Goal: Task Accomplishment & Management: Manage account settings

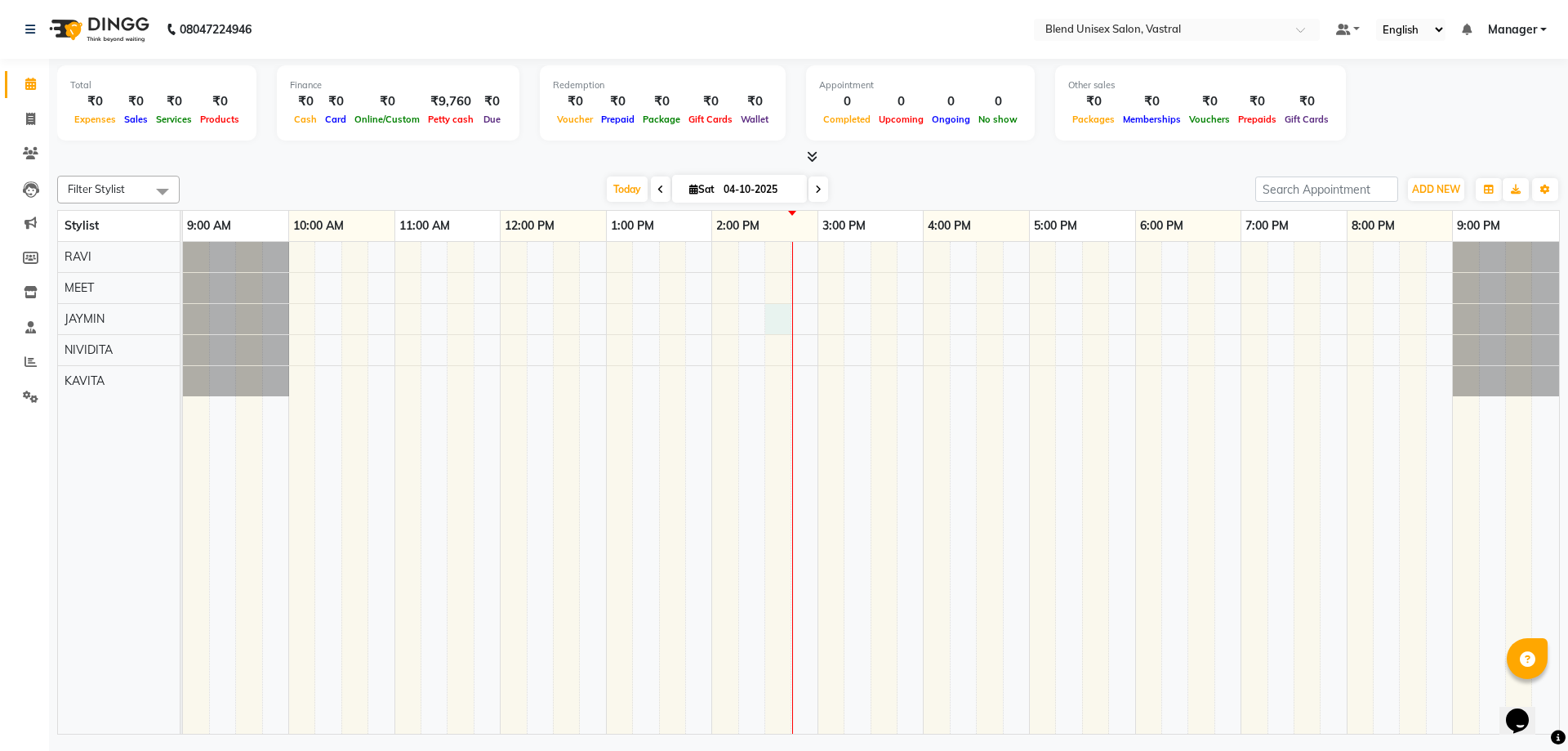
click at [779, 314] on div at bounding box center [871, 488] width 1376 height 492
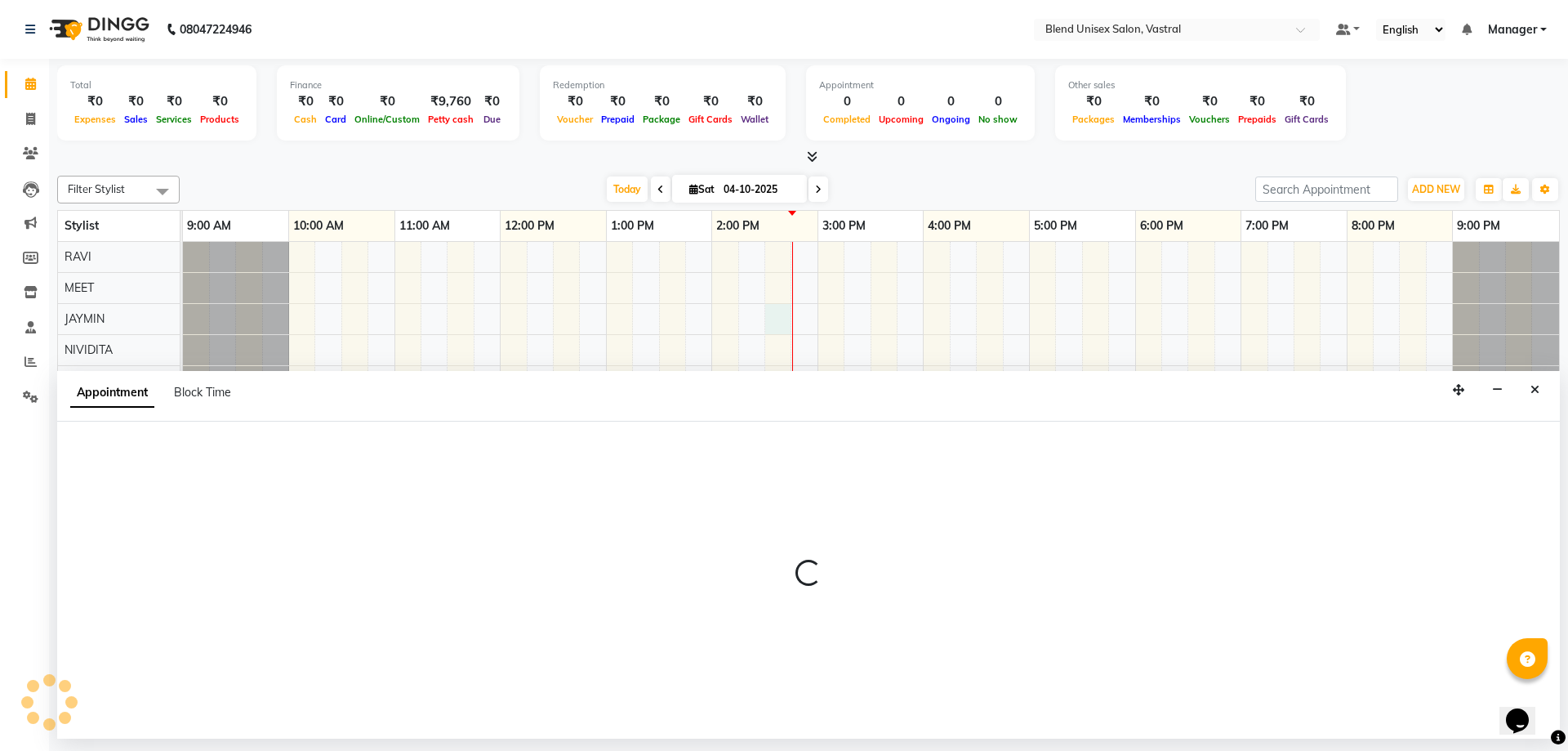
select select "92887"
select select "870"
select select "tentative"
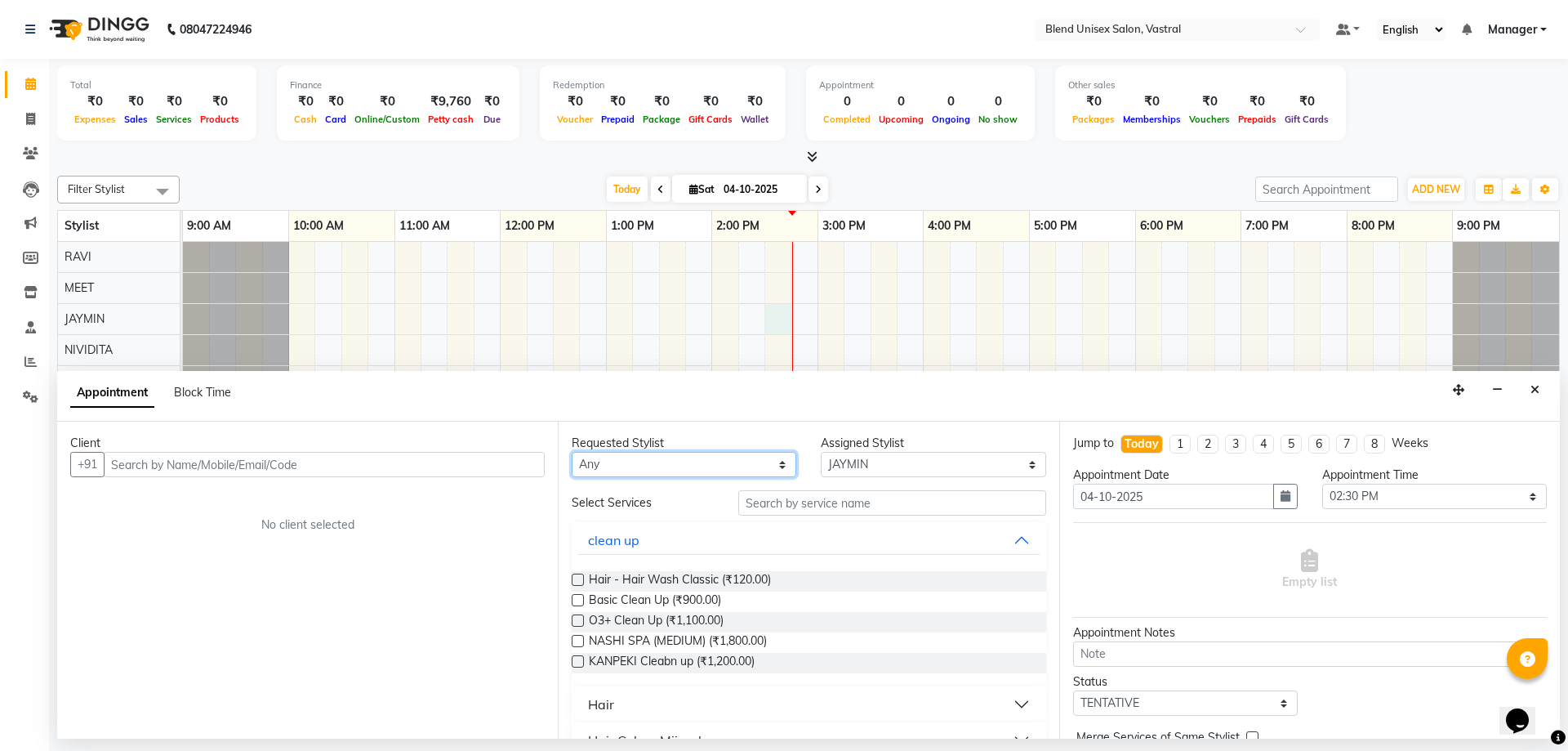
click at [638, 469] on select "Any [PERSON_NAME] MEET [PERSON_NAME]" at bounding box center [684, 464] width 225 height 25
select select "92887"
click at [572, 452] on select "Any [PERSON_NAME] MEET [PERSON_NAME]" at bounding box center [684, 464] width 225 height 25
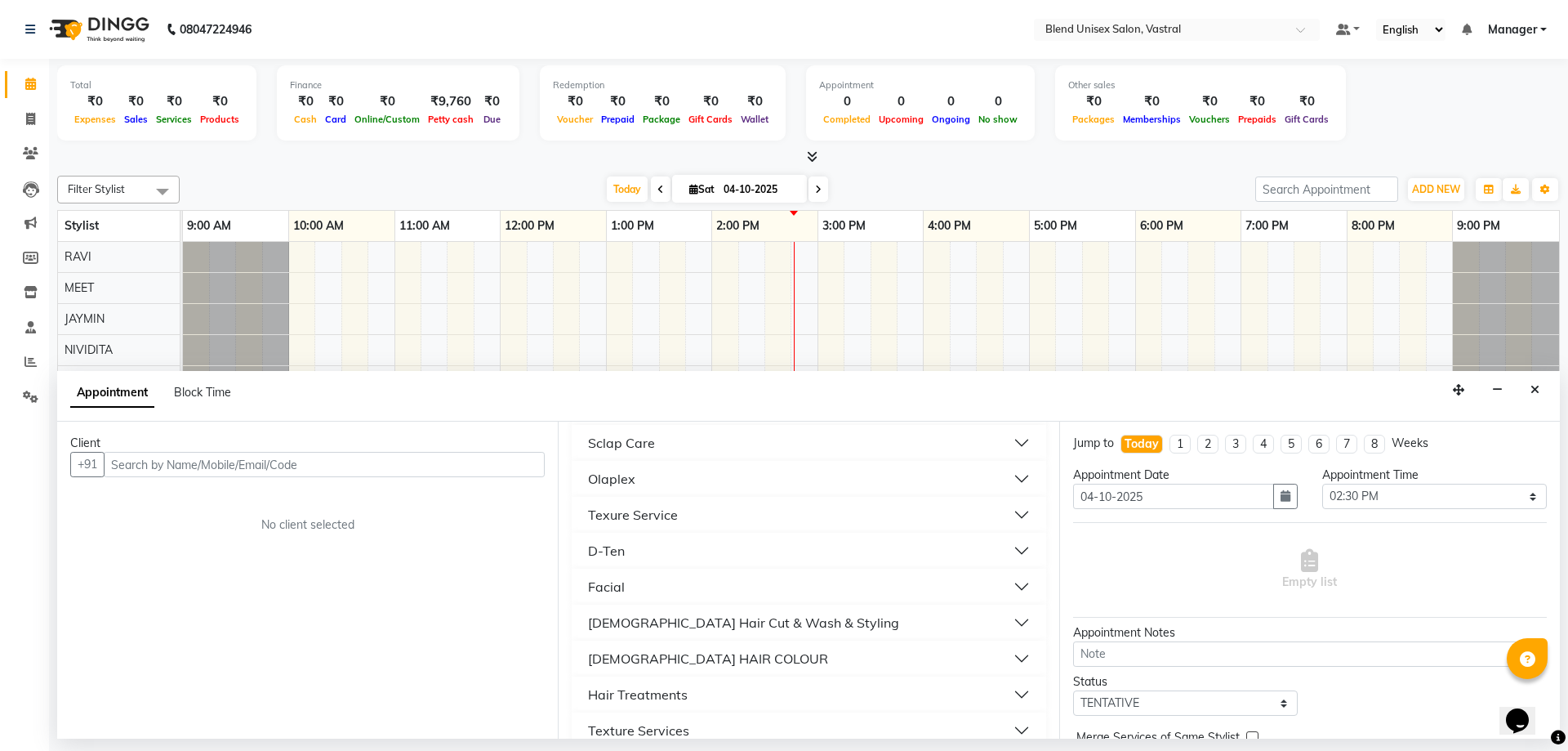
scroll to position [490, 0]
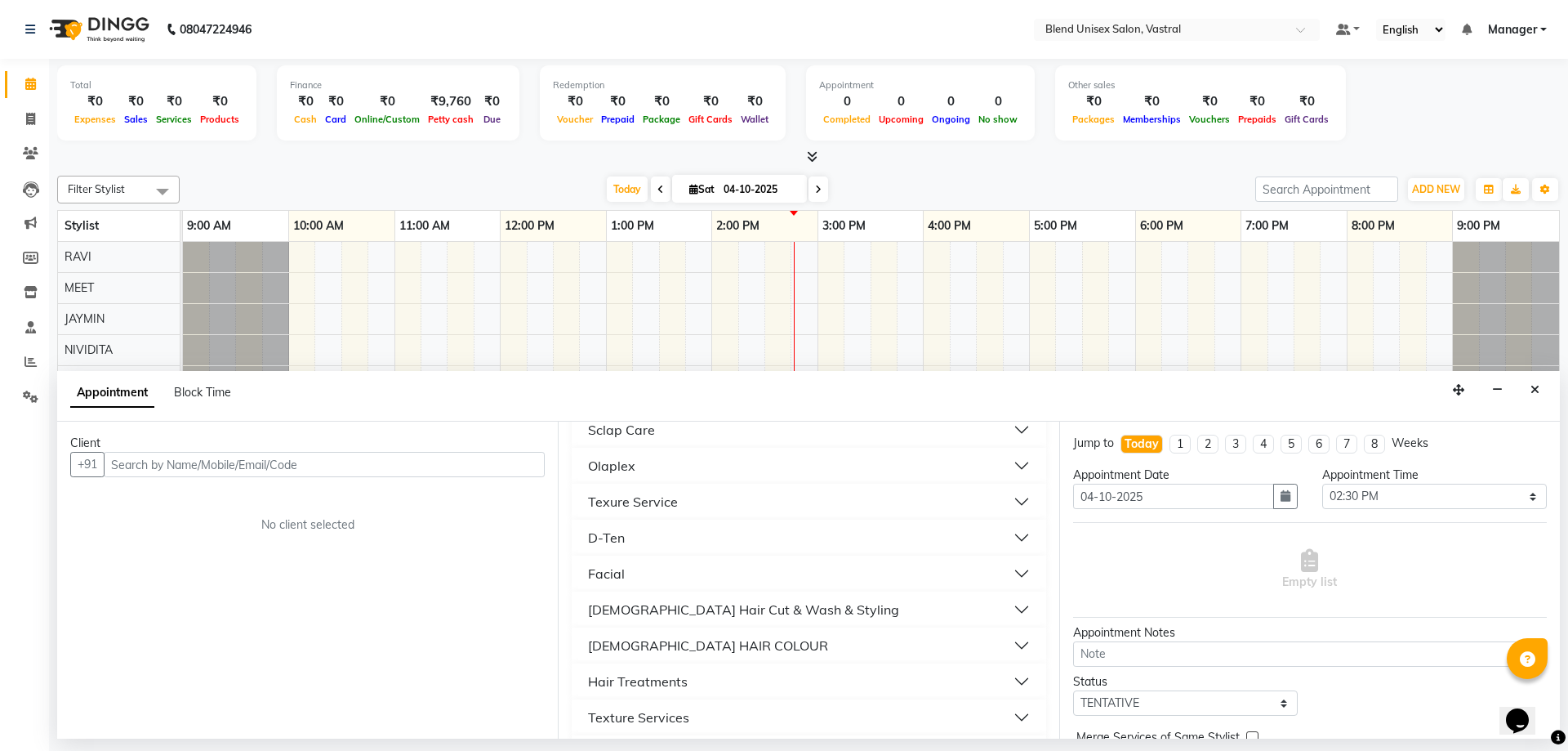
click at [685, 614] on div "[DEMOGRAPHIC_DATA] Hair Cut & Wash & Styling" at bounding box center [743, 609] width 311 height 19
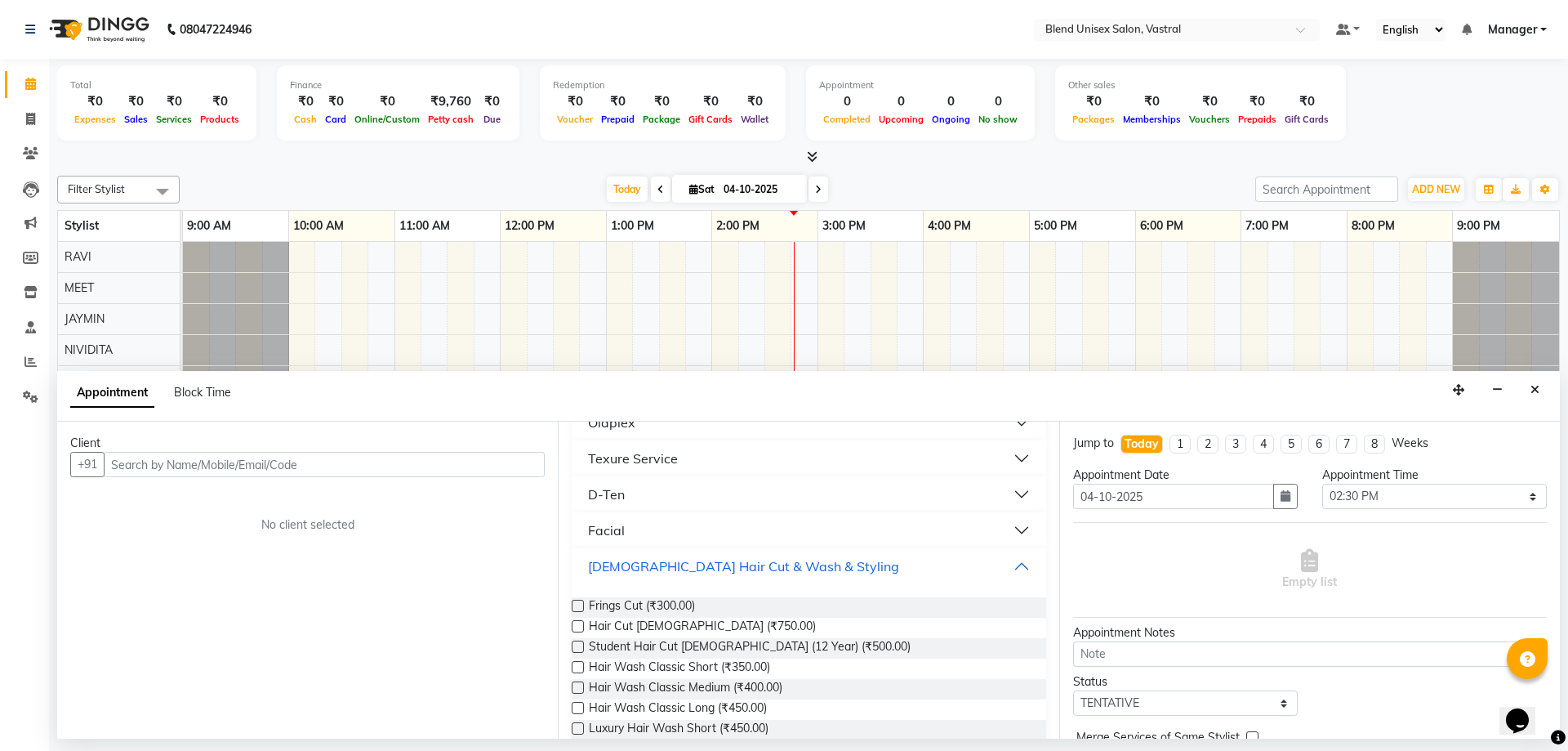
scroll to position [653, 0]
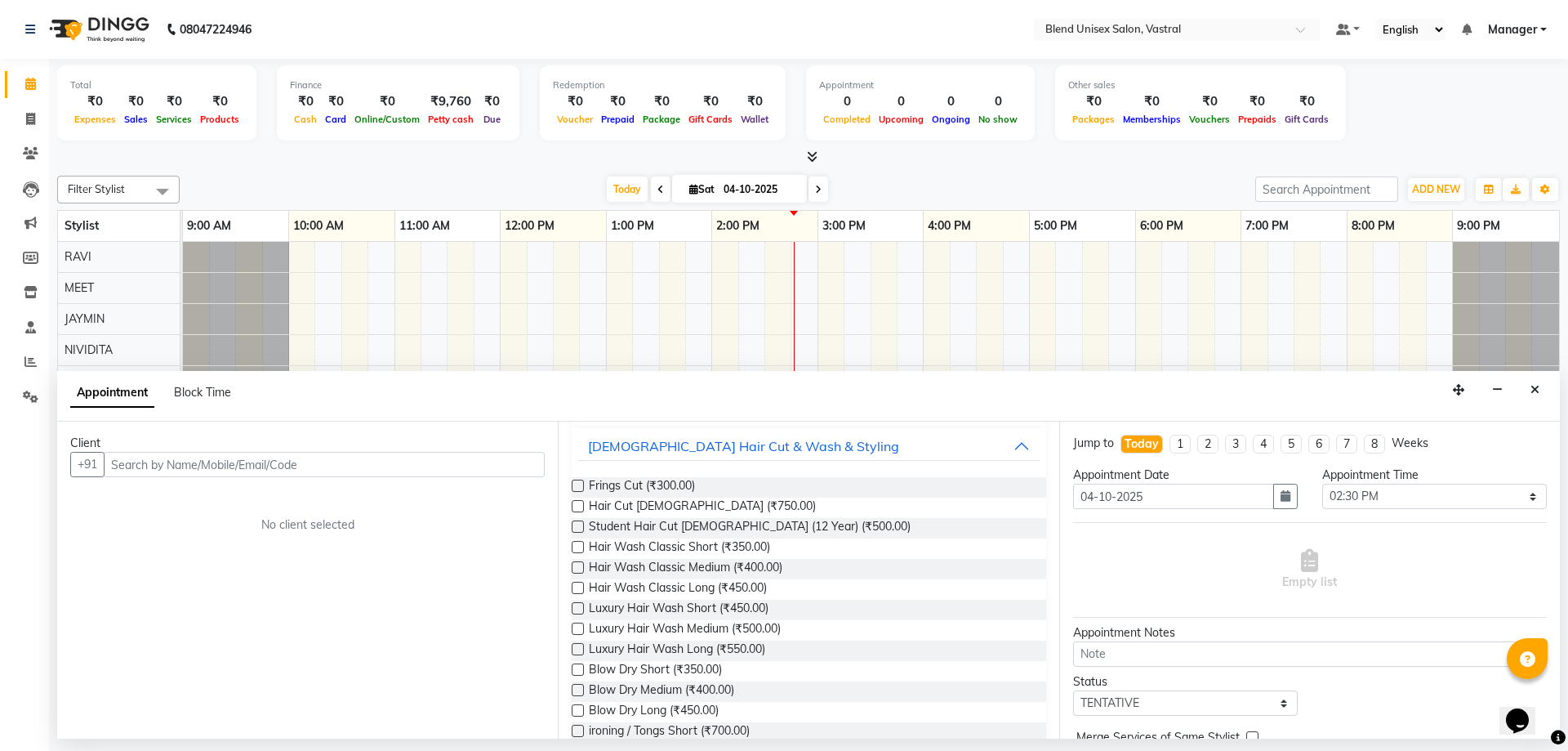
drag, startPoint x: 580, startPoint y: 570, endPoint x: 596, endPoint y: 555, distance: 21.9
click at [579, 569] on label at bounding box center [578, 567] width 13 height 13
click at [579, 569] on input "checkbox" at bounding box center [577, 569] width 11 height 11
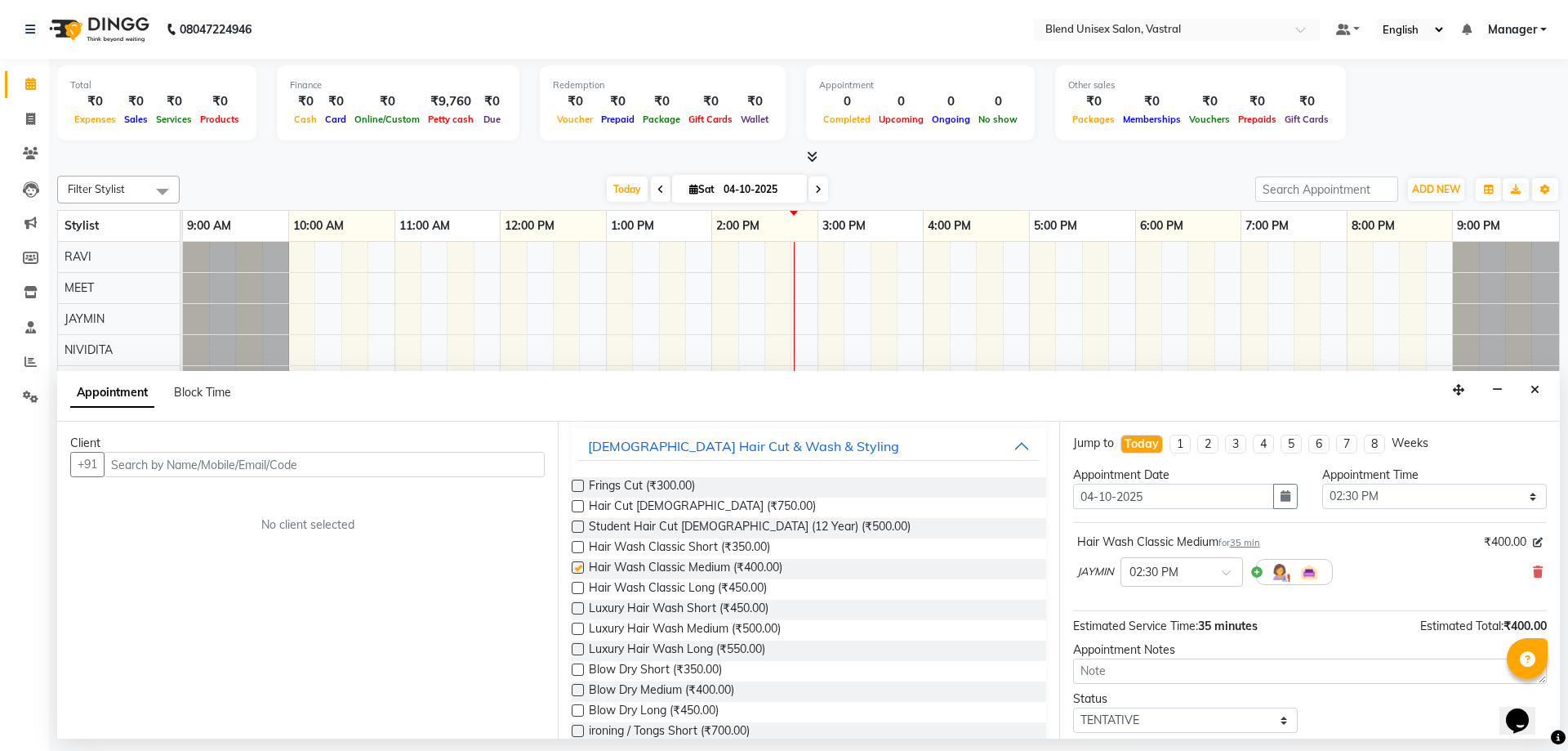
checkbox input "false"
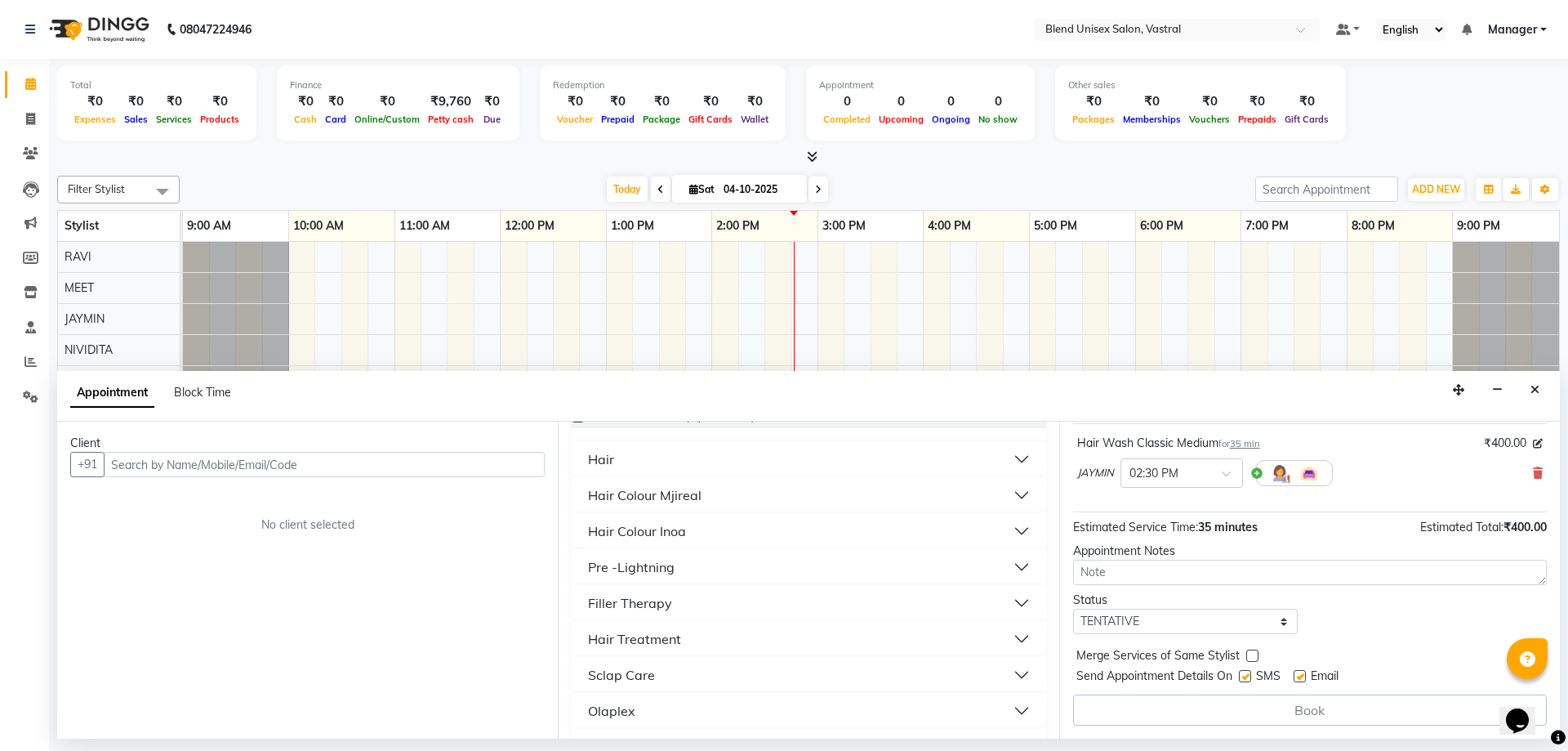
scroll to position [0, 0]
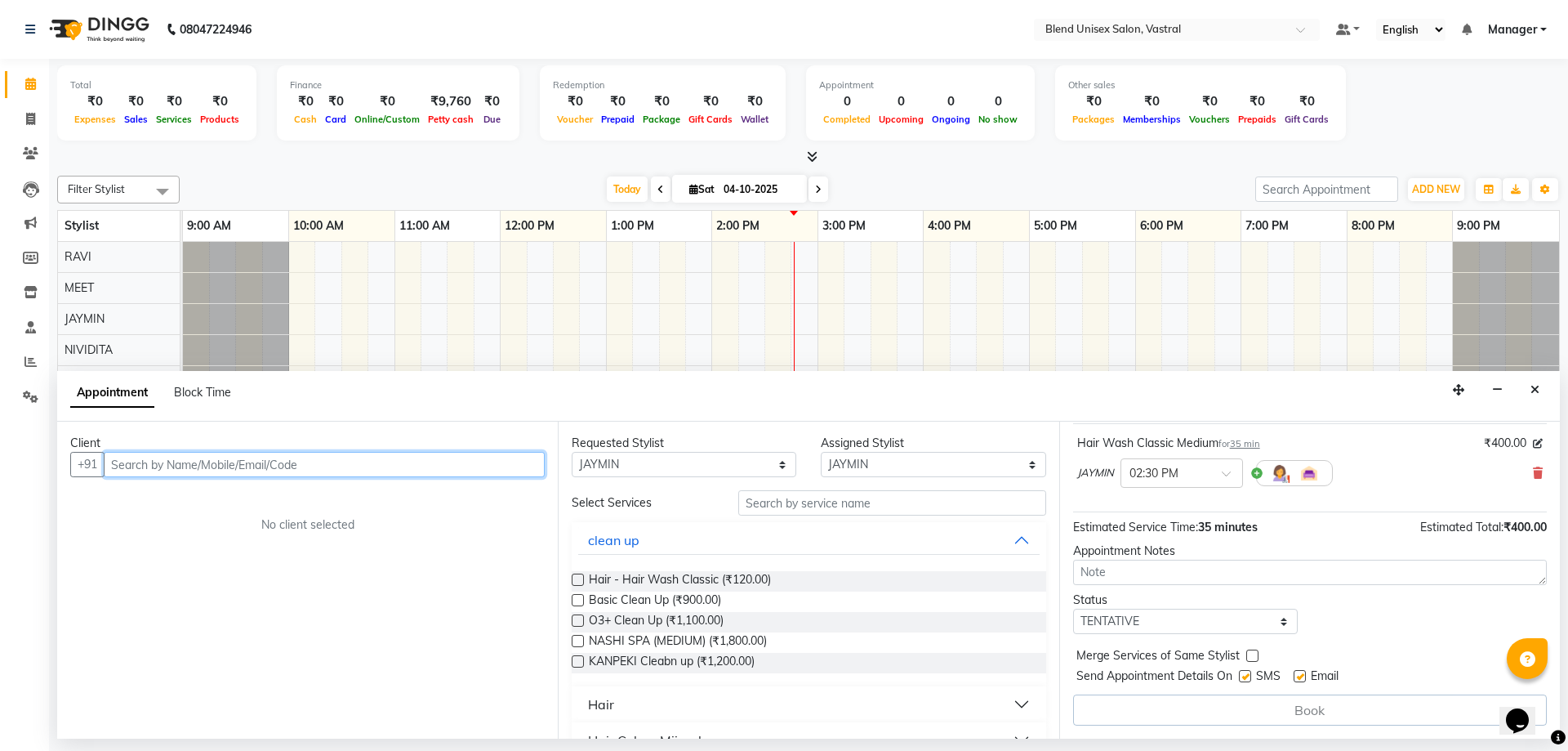
click at [392, 471] on input "text" at bounding box center [324, 464] width 441 height 25
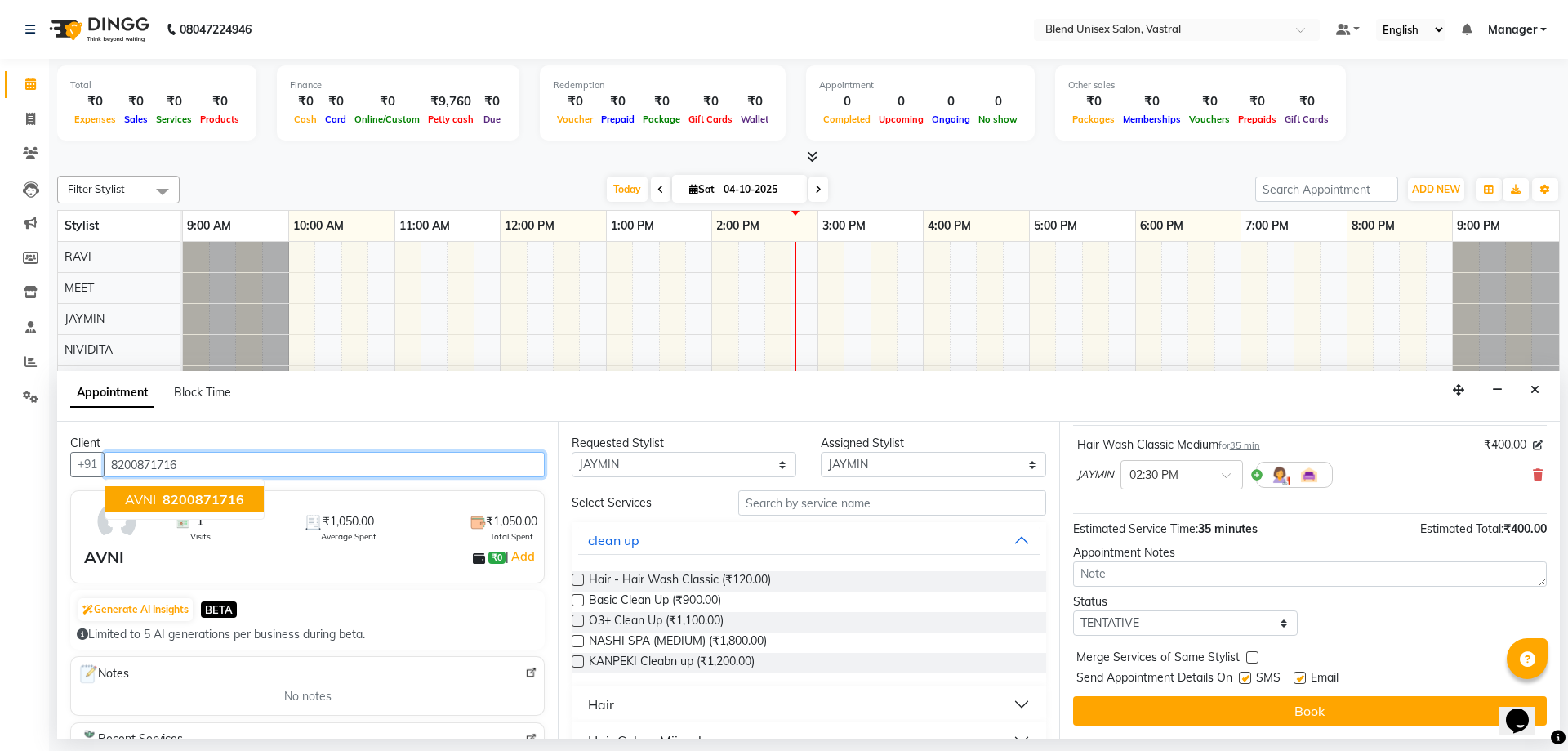
click at [187, 503] on span "8200871716" at bounding box center [203, 499] width 82 height 17
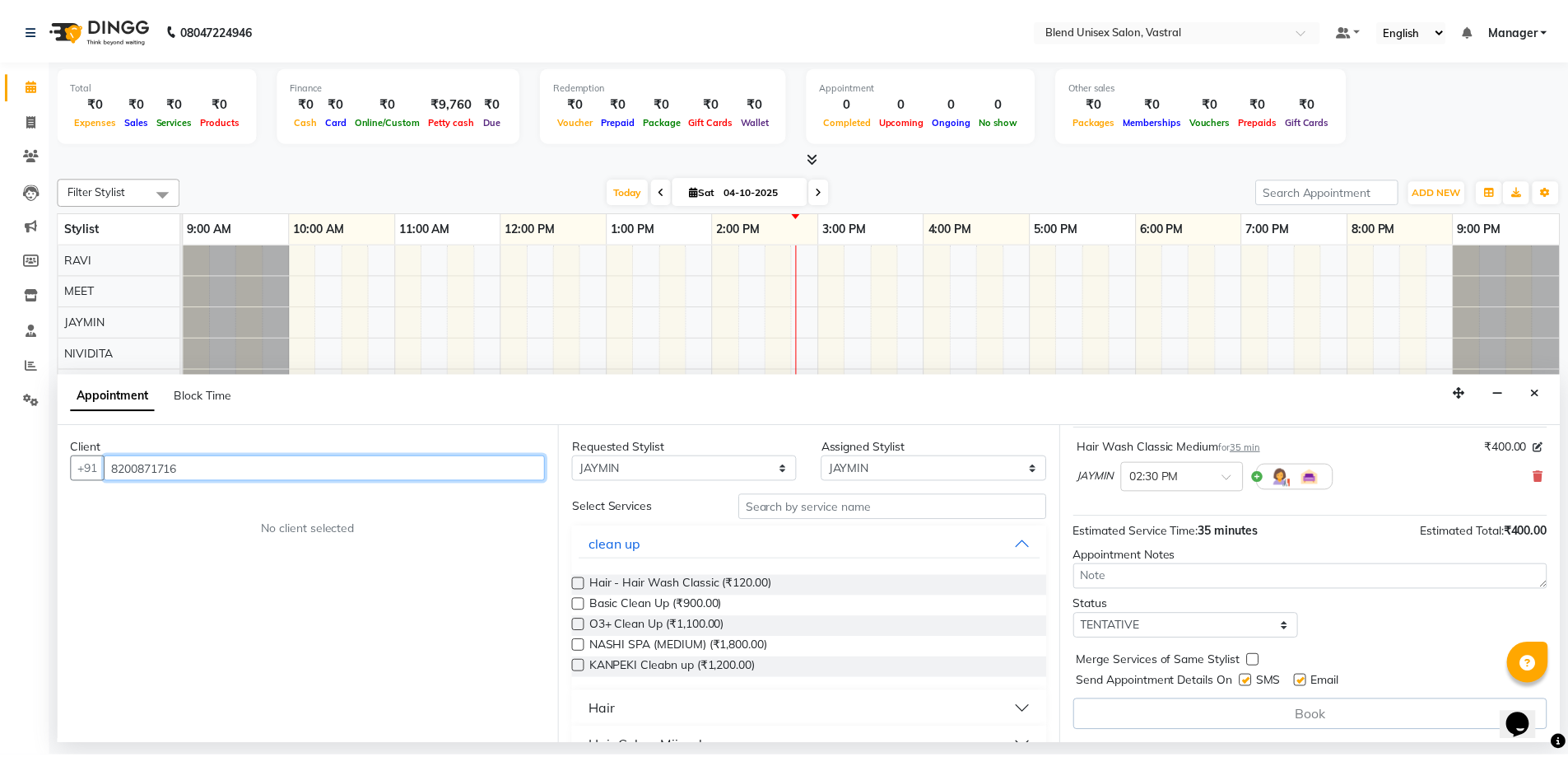
scroll to position [98, 0]
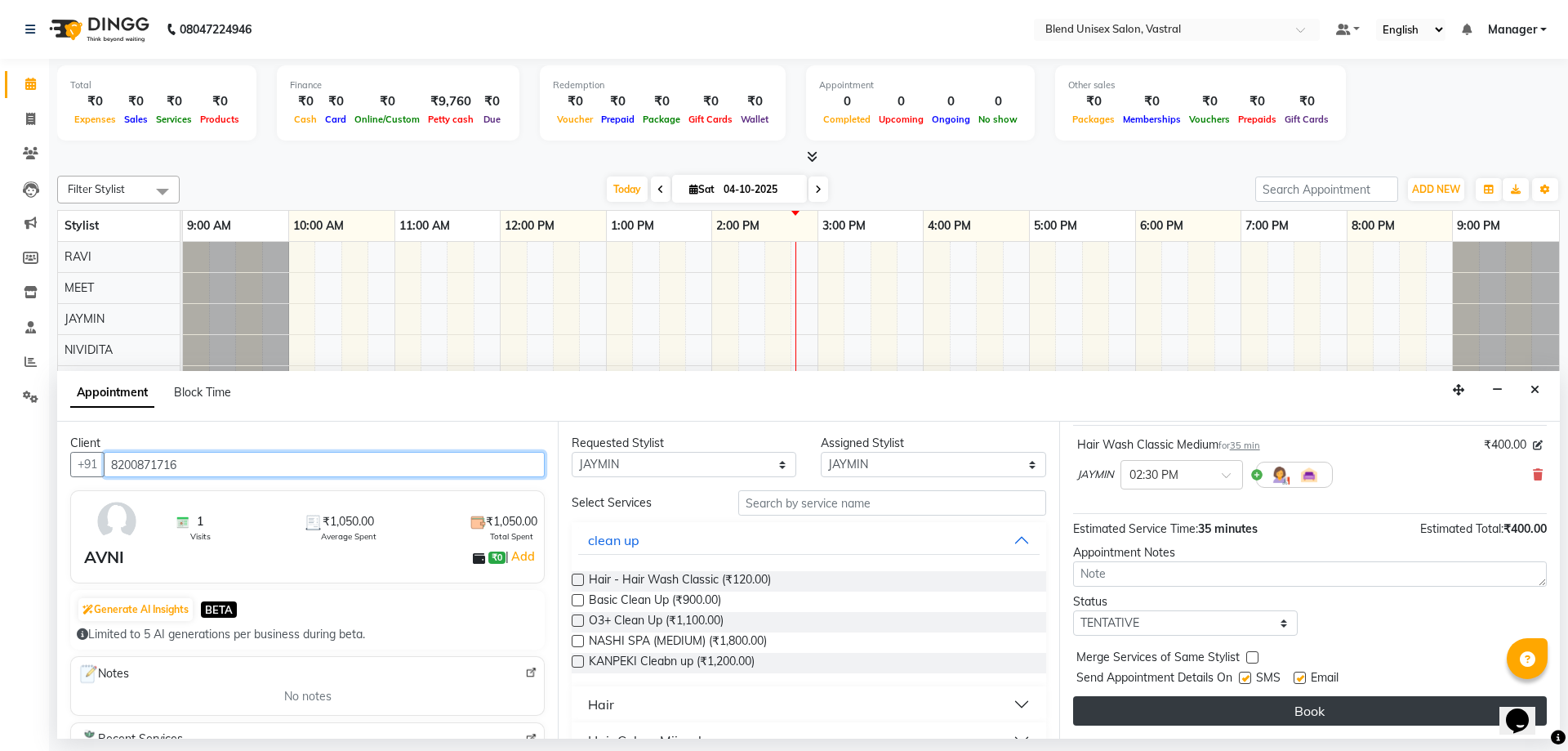
type input "8200871716"
click at [1334, 716] on button "Book" at bounding box center [1310, 710] width 474 height 29
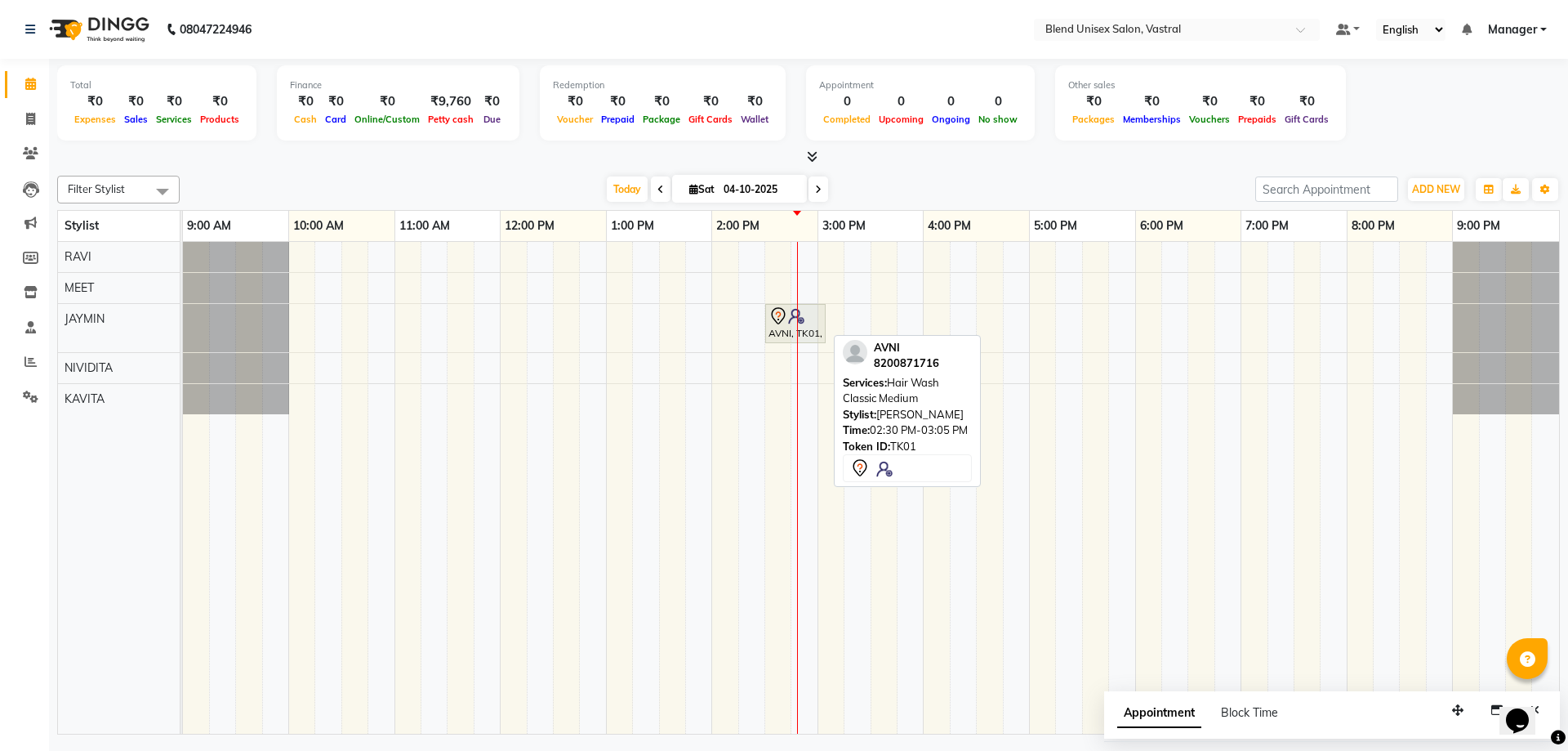
click at [786, 316] on icon at bounding box center [777, 315] width 19 height 19
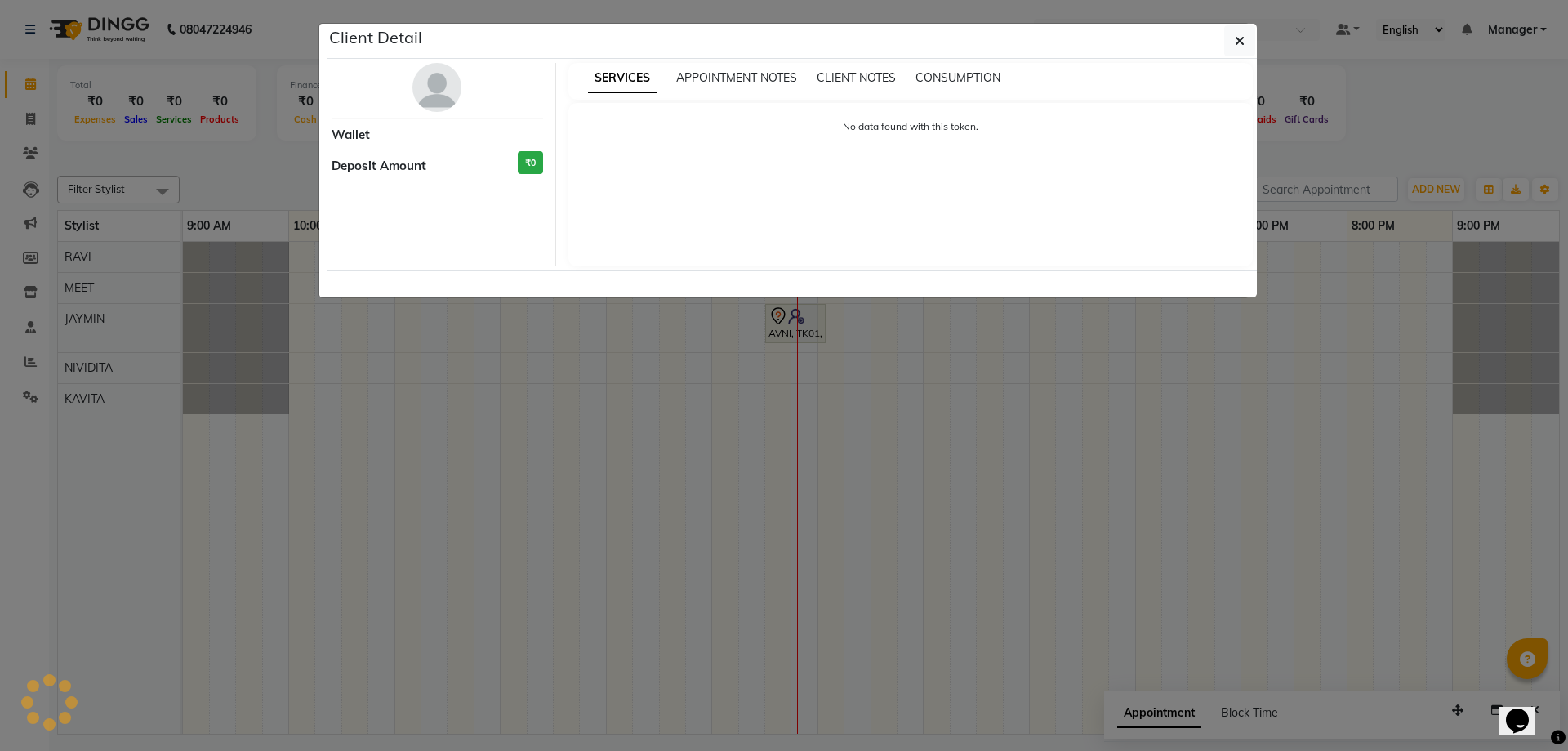
select select "7"
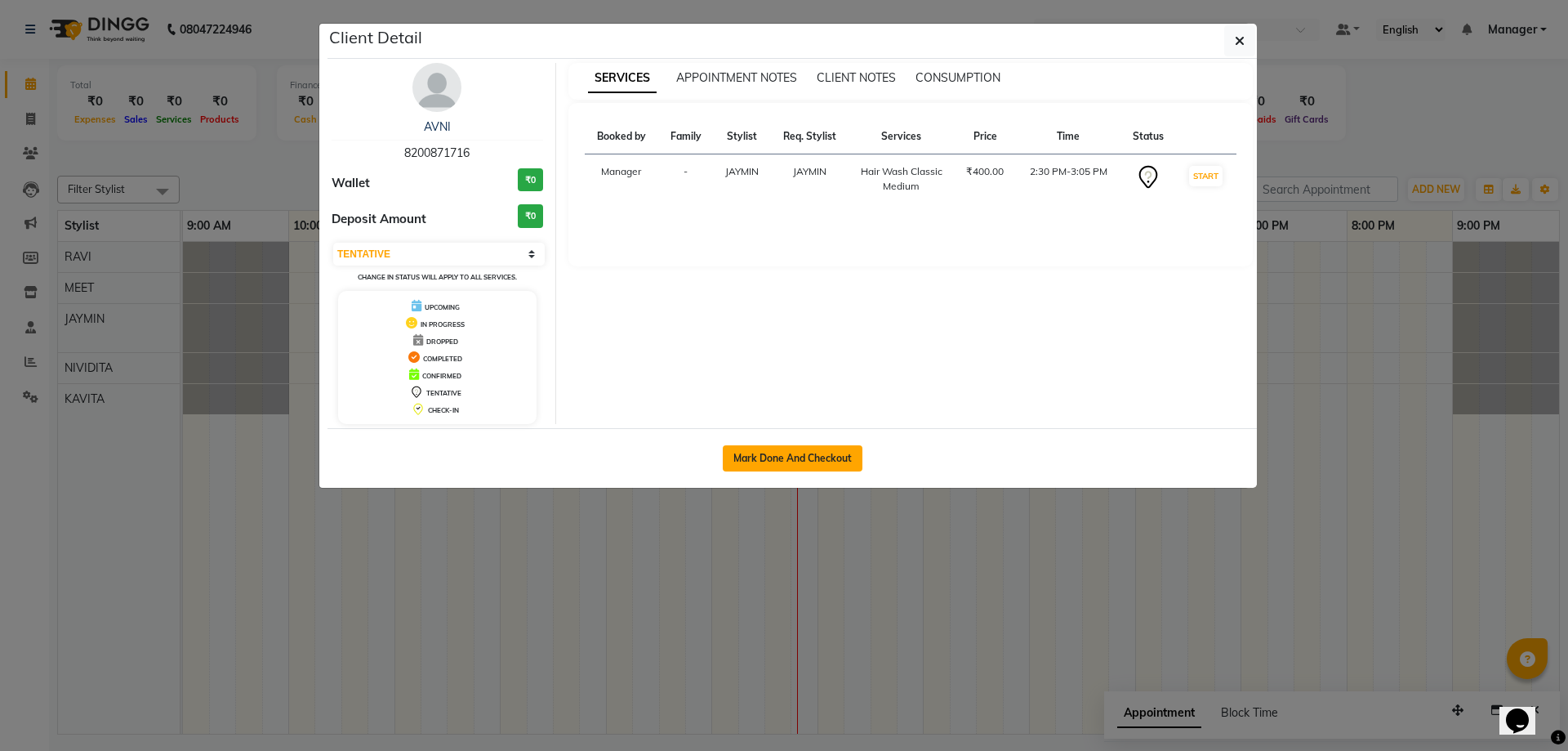
click at [817, 461] on button "Mark Done And Checkout" at bounding box center [792, 457] width 140 height 26
select select "9095"
select select "service"
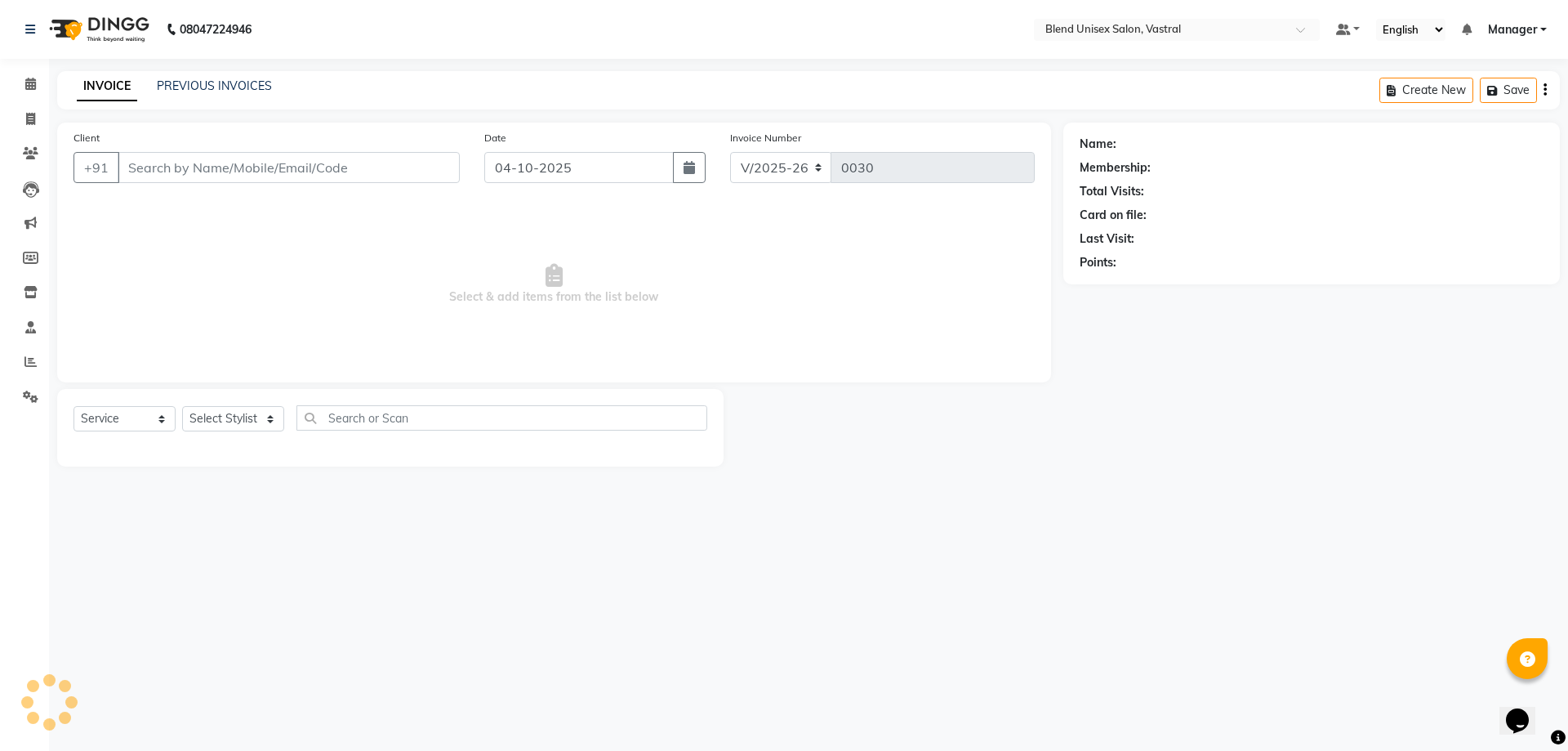
type input "8200871716"
select select "92887"
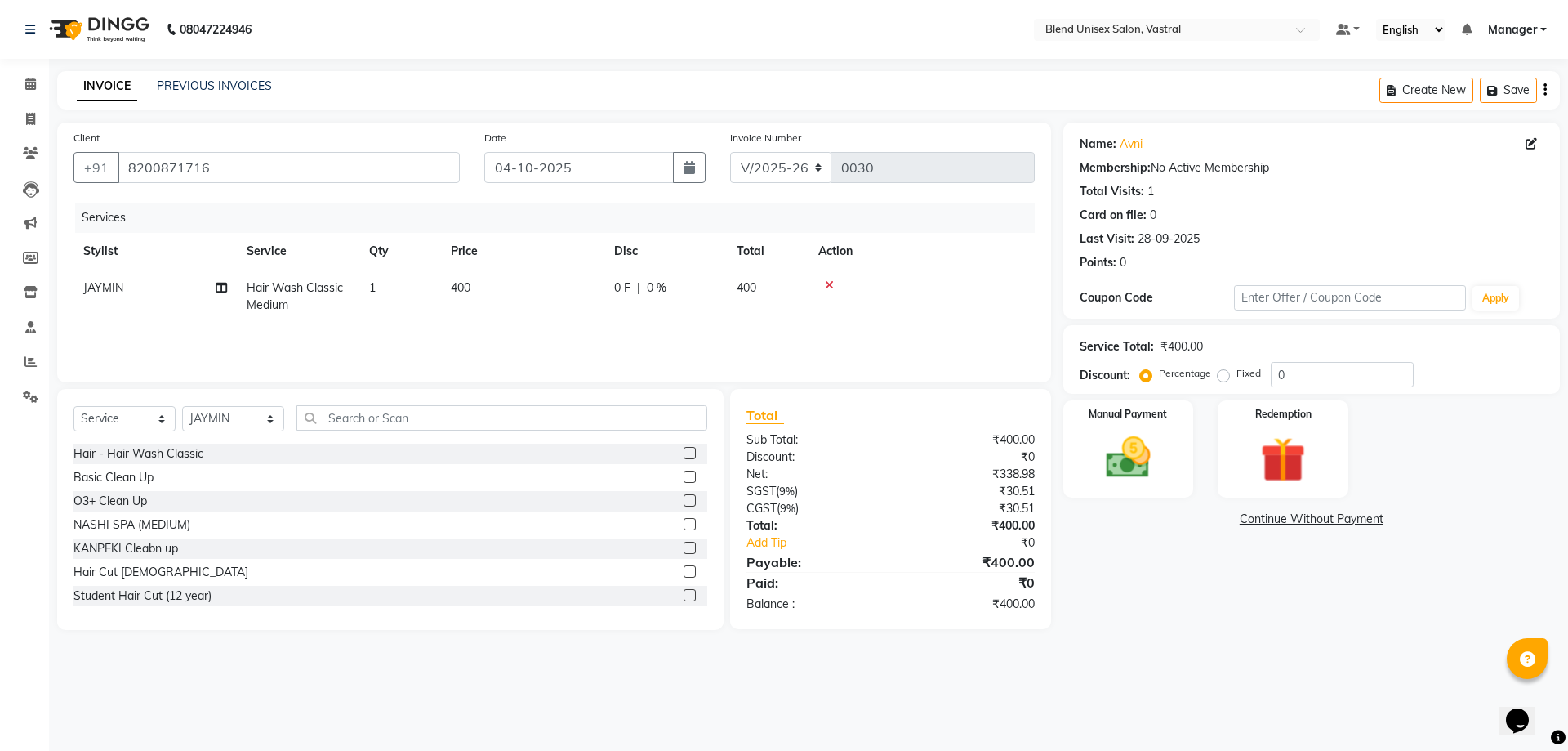
click at [653, 296] on span "0 %" at bounding box center [656, 288] width 19 height 18
click at [714, 294] on input "0" at bounding box center [715, 292] width 49 height 25
type input "100"
click at [947, 292] on td at bounding box center [974, 304] width 122 height 69
click at [1123, 474] on img at bounding box center [1128, 457] width 76 height 54
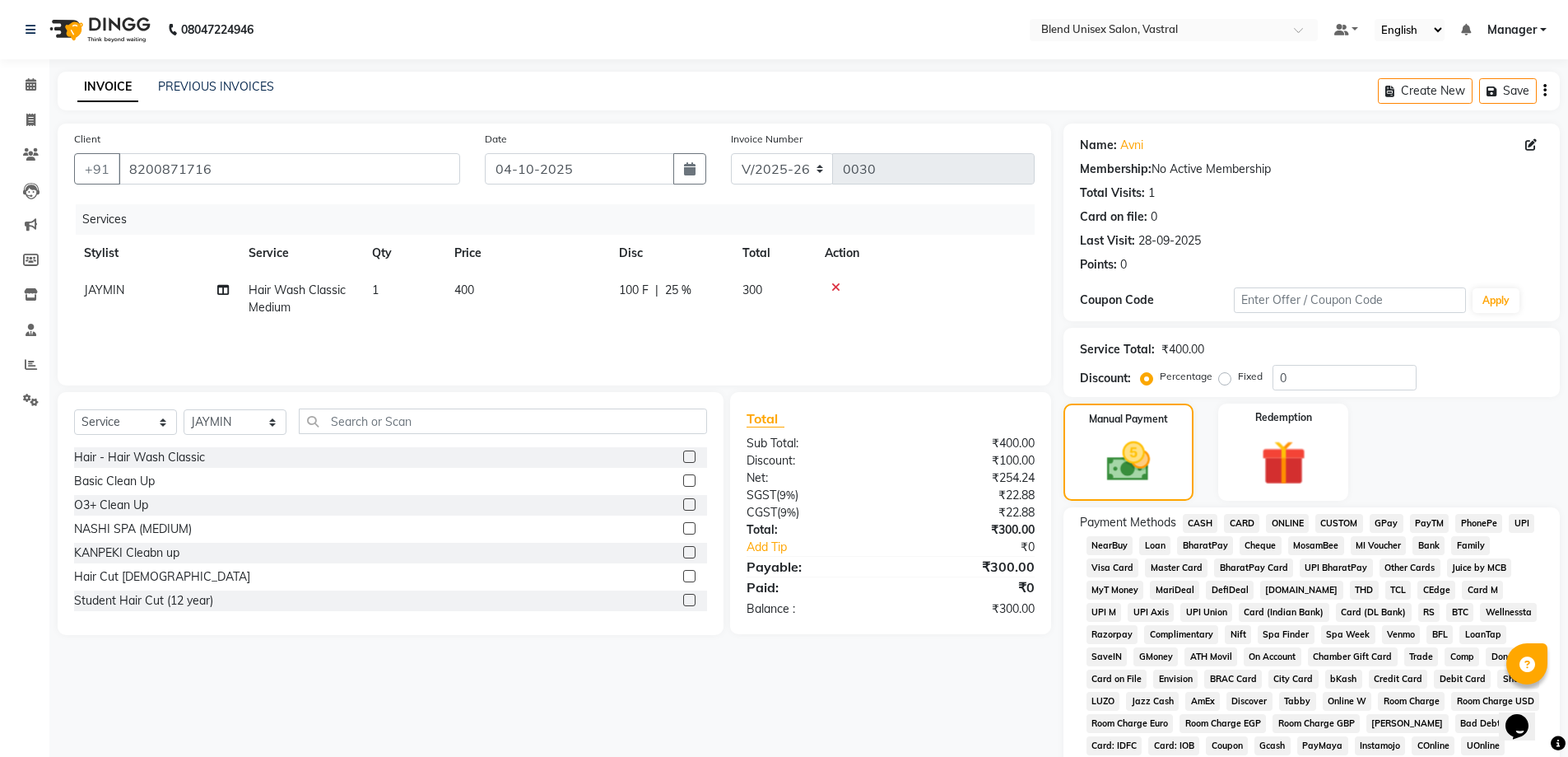
click at [1195, 527] on span "CASH" at bounding box center [1201, 523] width 35 height 19
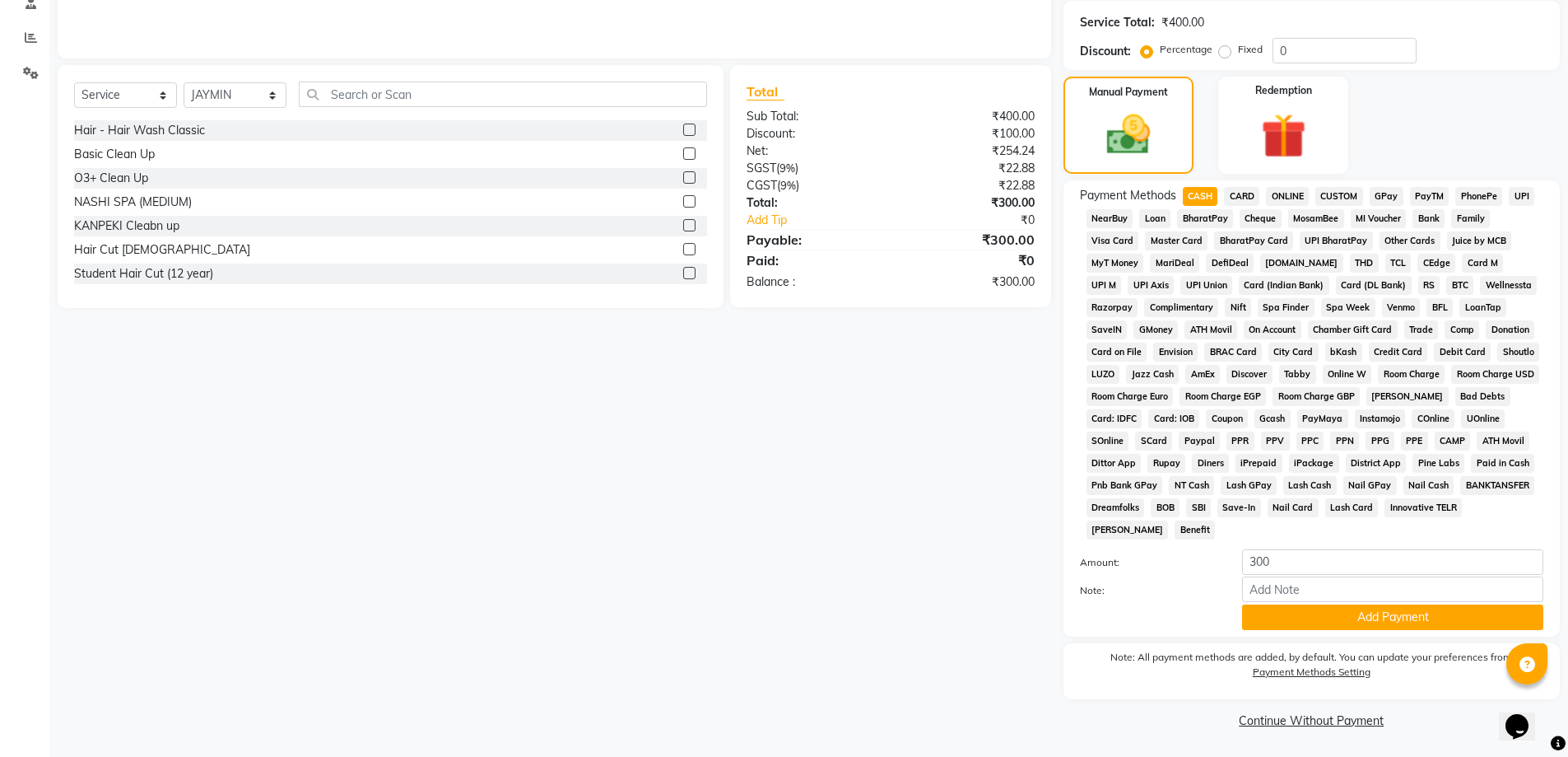
scroll to position [328, 0]
click at [1324, 561] on input "300" at bounding box center [1393, 561] width 302 height 25
type input "3"
type input "100"
click at [1347, 620] on button "Add Payment" at bounding box center [1393, 616] width 302 height 25
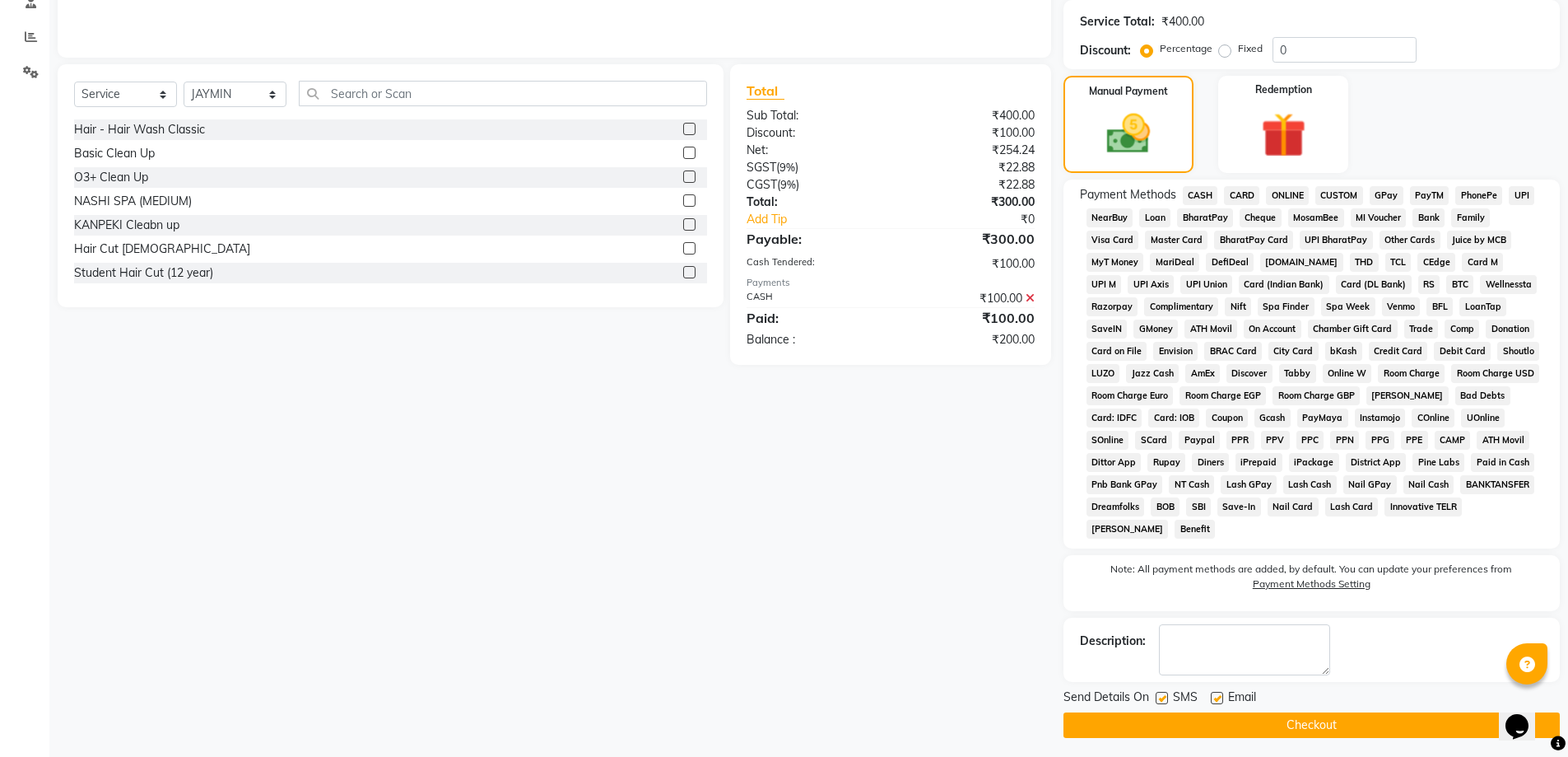
click at [1298, 188] on span "ONLINE" at bounding box center [1287, 196] width 43 height 19
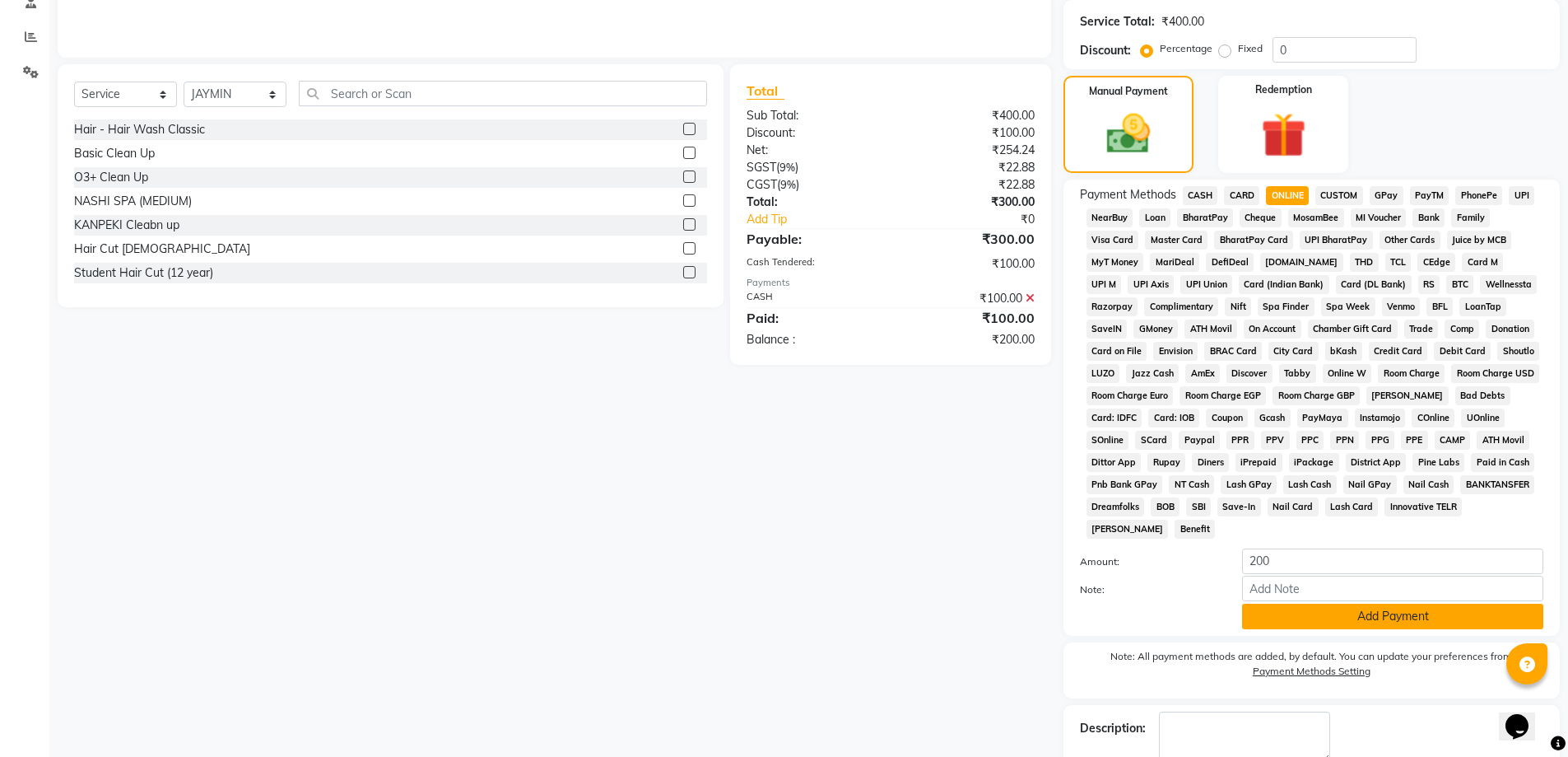
click at [1357, 617] on button "Add Payment" at bounding box center [1393, 616] width 302 height 25
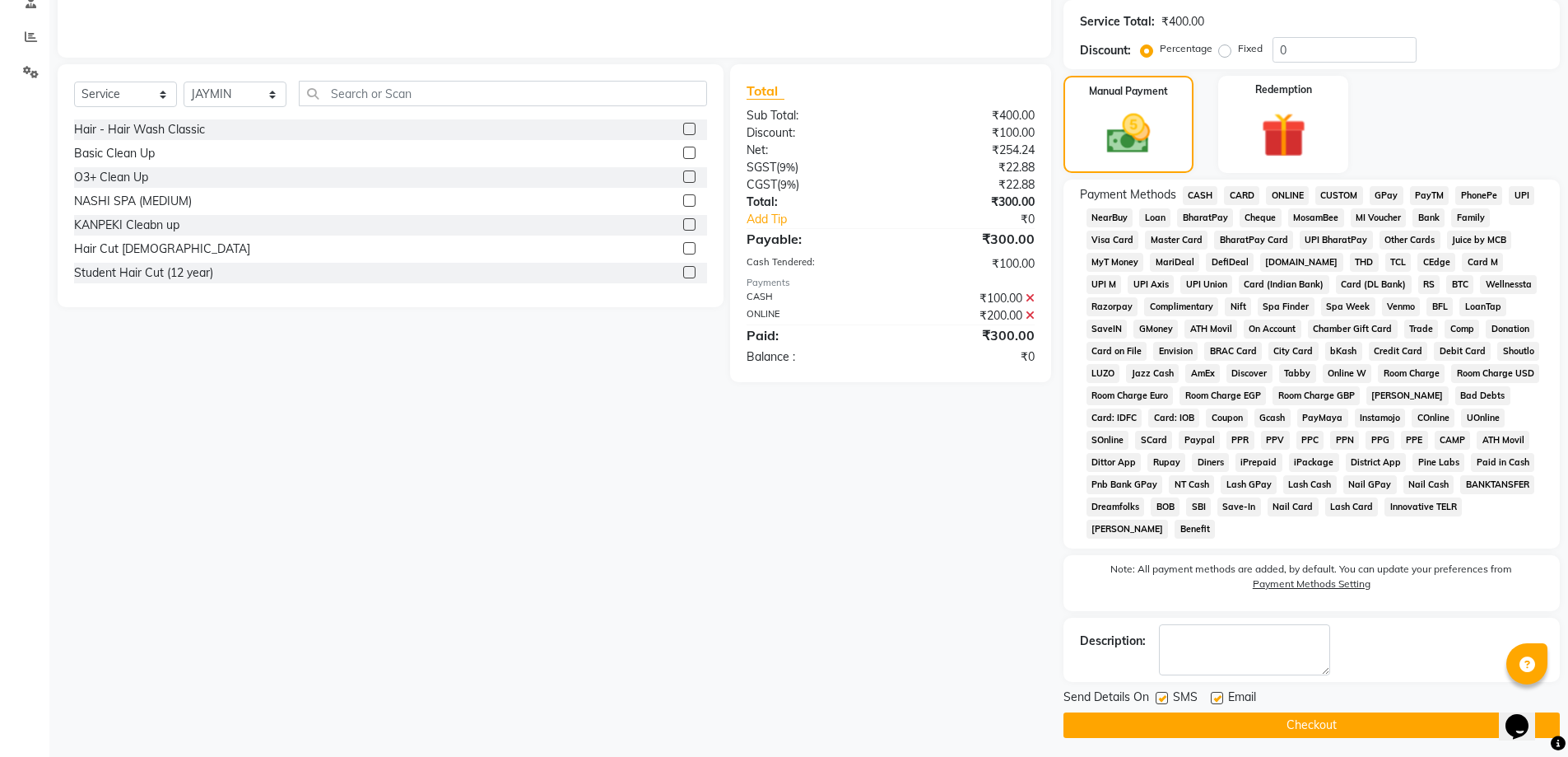
click at [1377, 716] on button "Checkout" at bounding box center [1311, 725] width 496 height 25
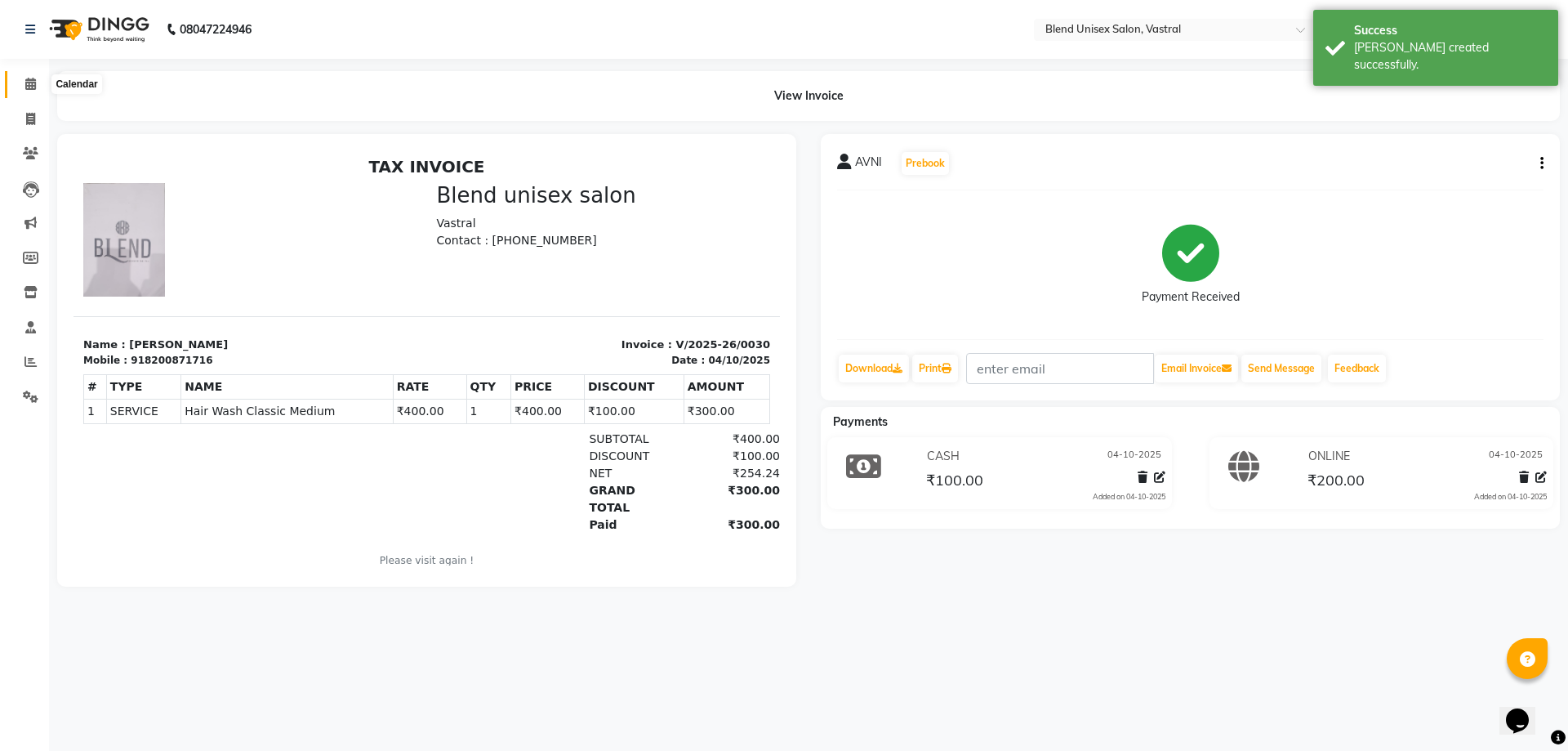
click at [30, 79] on icon at bounding box center [30, 84] width 11 height 13
